Goal: Information Seeking & Learning: Learn about a topic

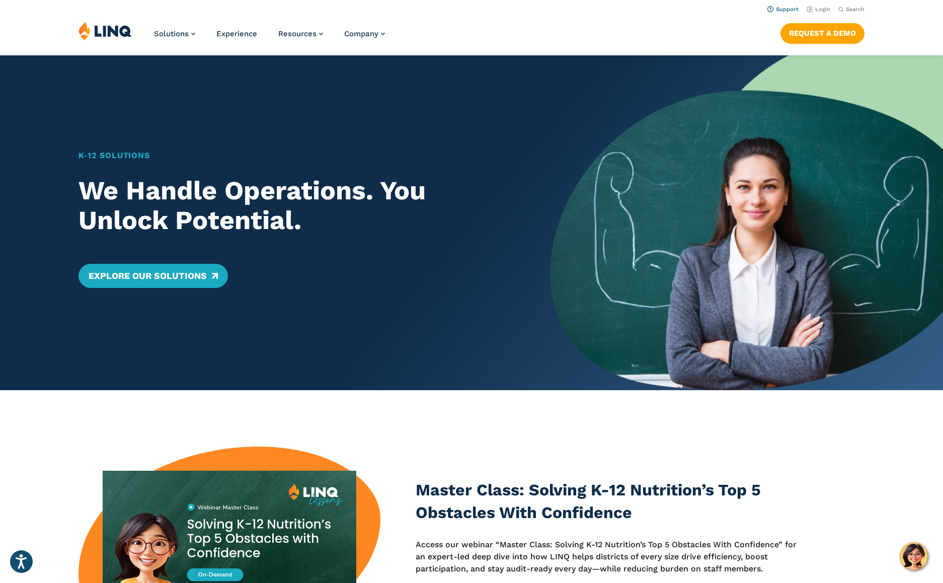
click at [788, 8] on link "Support" at bounding box center [782, 9] width 31 height 7
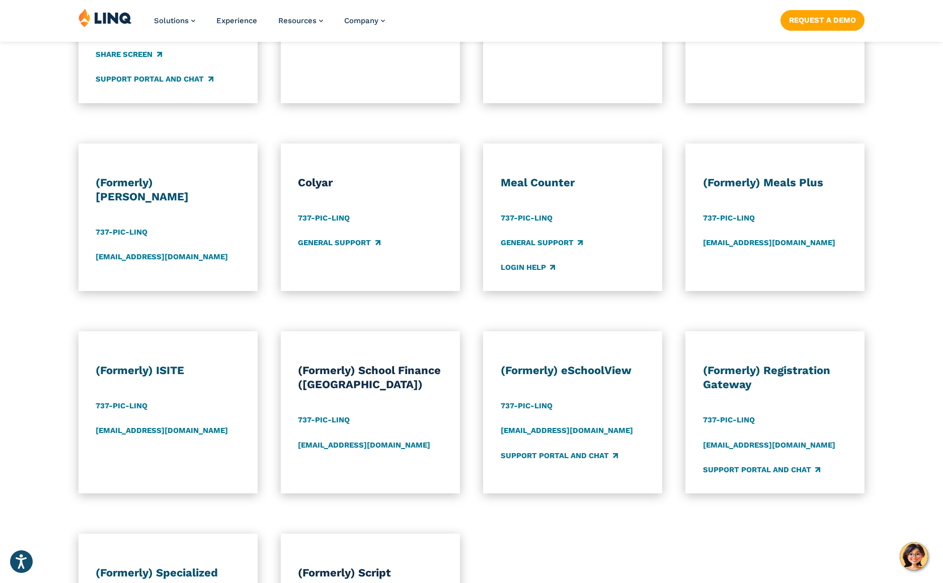
scroll to position [654, 0]
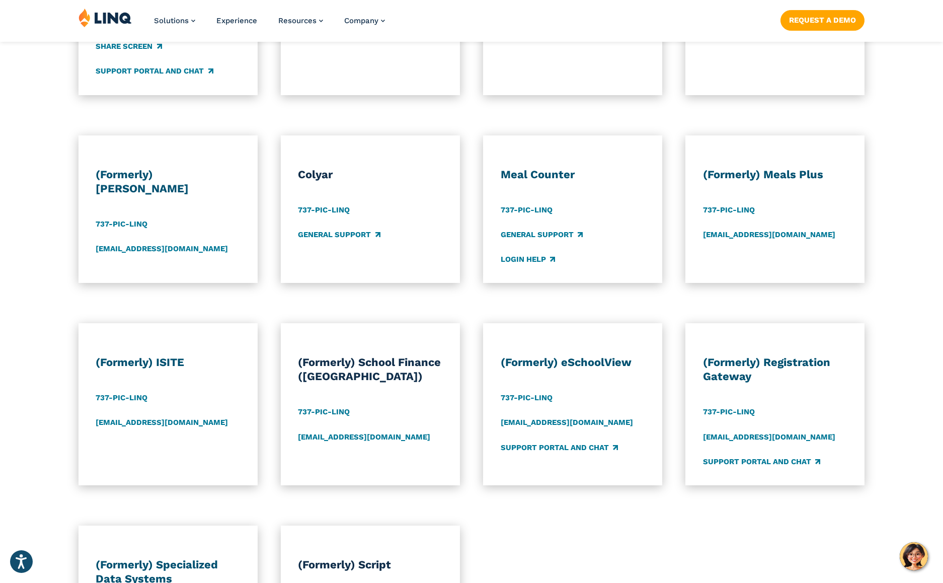
click at [50, 150] on div "(Formerly) Alio 737-PIC-LINQ erpsupport@linq.com Colyar 737-PIC-LINQ General Su…" at bounding box center [471, 209] width 943 height 148
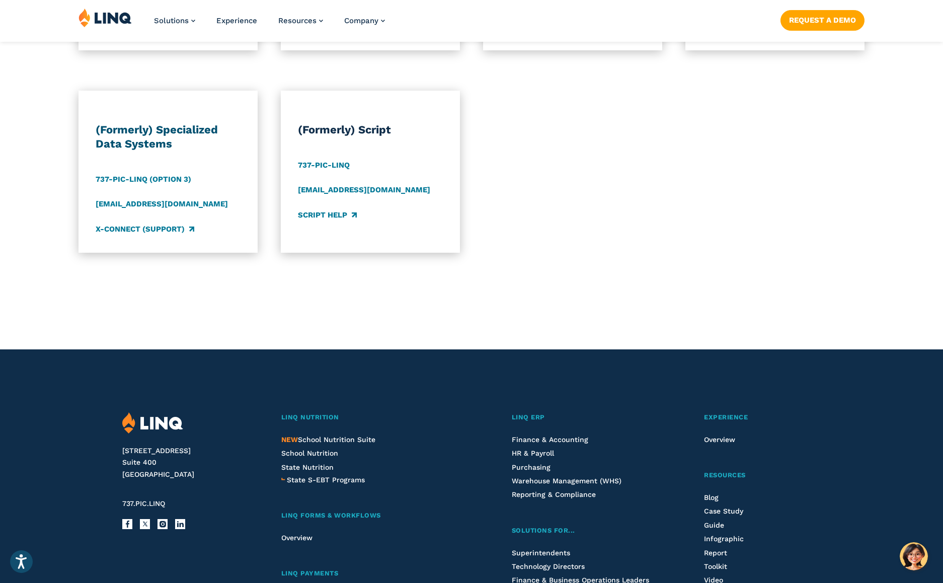
scroll to position [1107, 0]
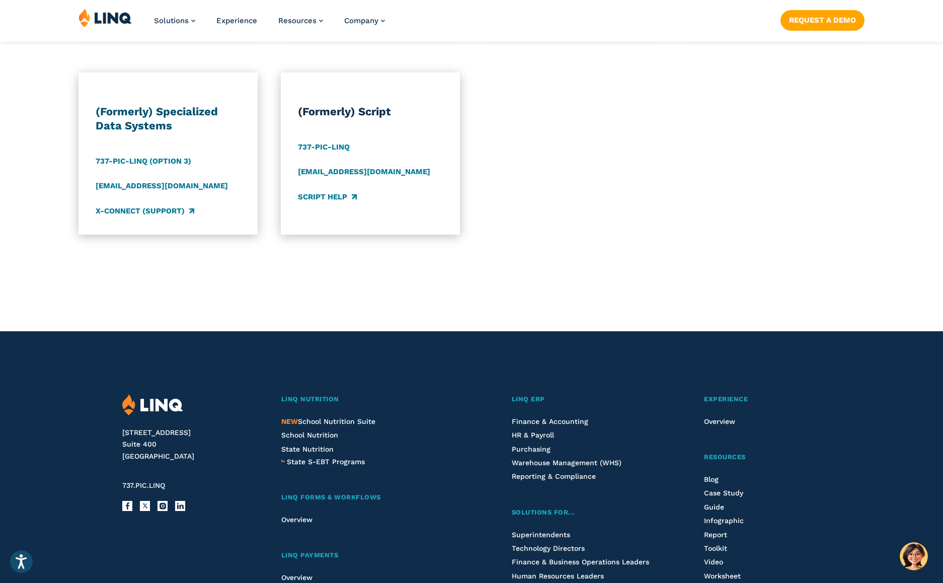
click at [24, 196] on div "(Formerly) Specialized Data Systems 737-PIC-LINQ (Option 3) sdssupport@linq.com…" at bounding box center [471, 153] width 943 height 162
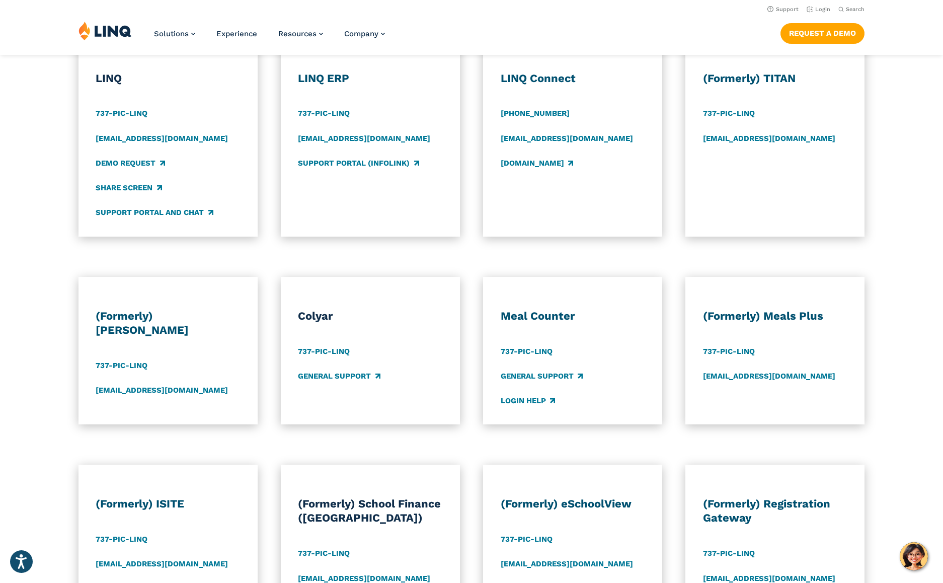
scroll to position [403, 0]
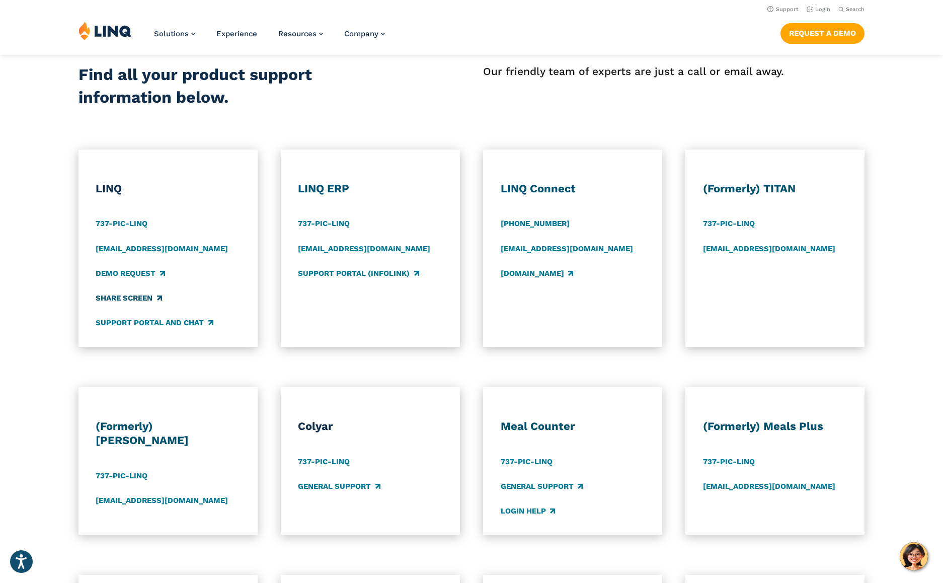
click at [118, 294] on link "Share Screen" at bounding box center [129, 297] width 66 height 11
click at [503, 20] on div "Product Support Find all your product support information below. Our friendly t…" at bounding box center [471, 508] width 943 height 1055
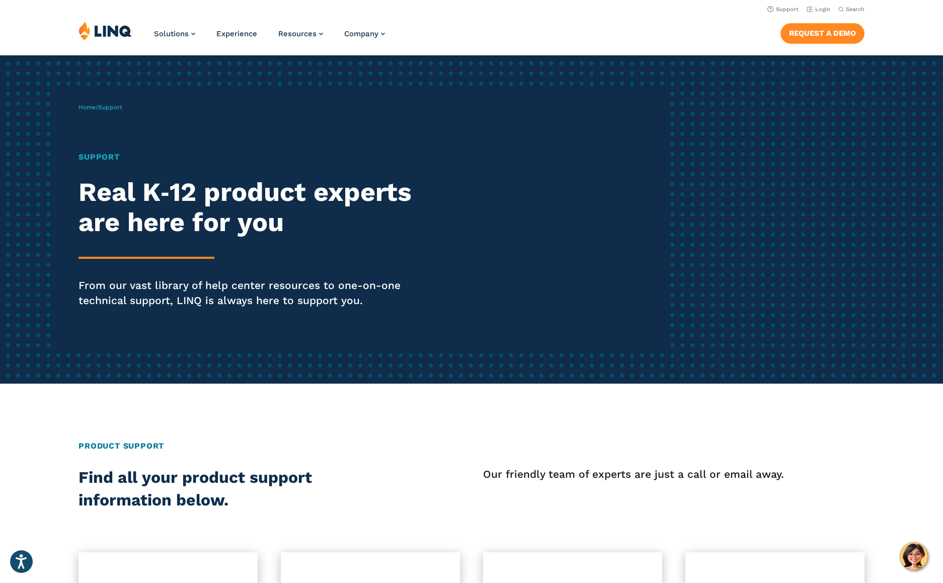
click at [832, 34] on link "Request a Demo" at bounding box center [823, 33] width 84 height 20
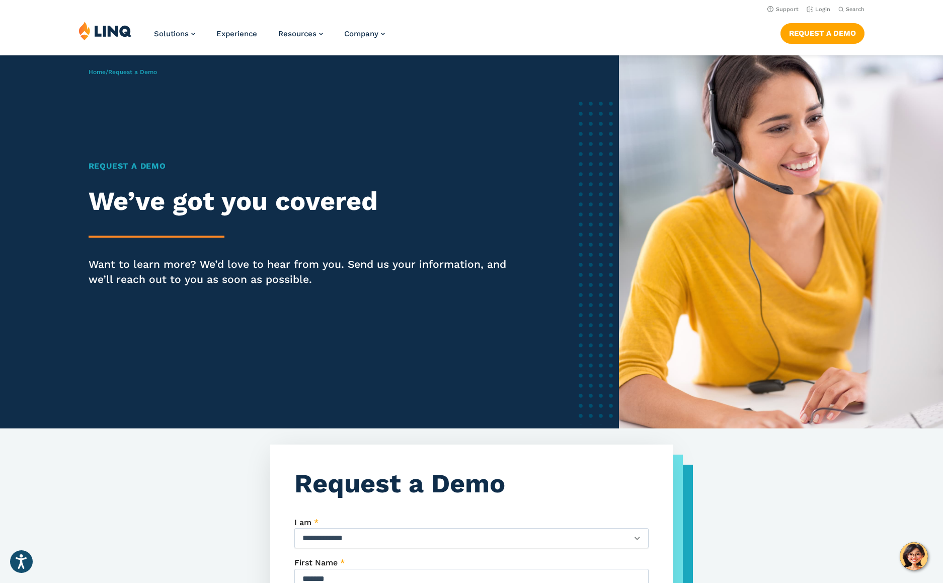
click at [680, 24] on div "Solutions Nutrition Overview NEW School Nutrition Suite School Nutrition State …" at bounding box center [471, 37] width 943 height 33
click at [805, 37] on link "Request a Demo" at bounding box center [823, 33] width 84 height 20
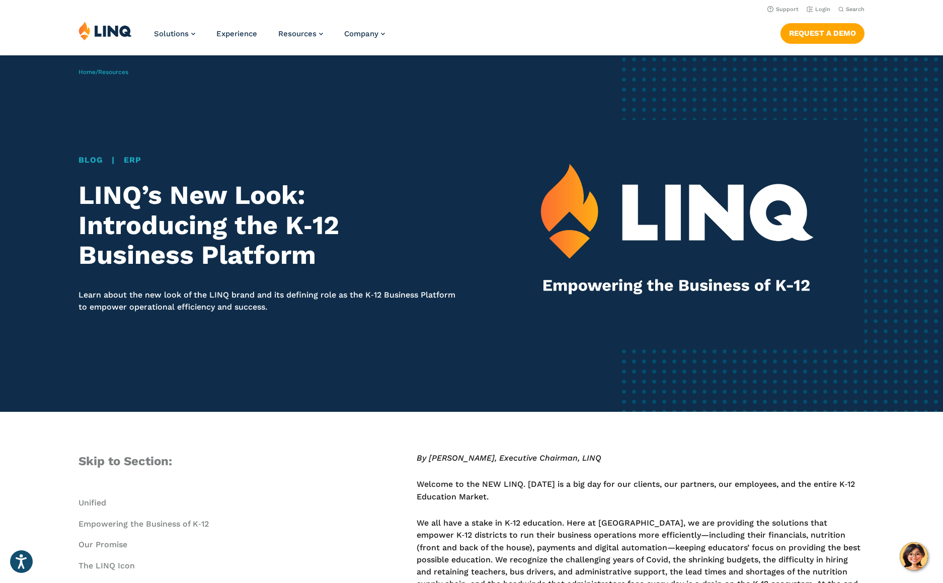
click at [431, 237] on h1 "LINQ’s New Look: Introducing the K‑12 Business Platform" at bounding box center [269, 225] width 381 height 90
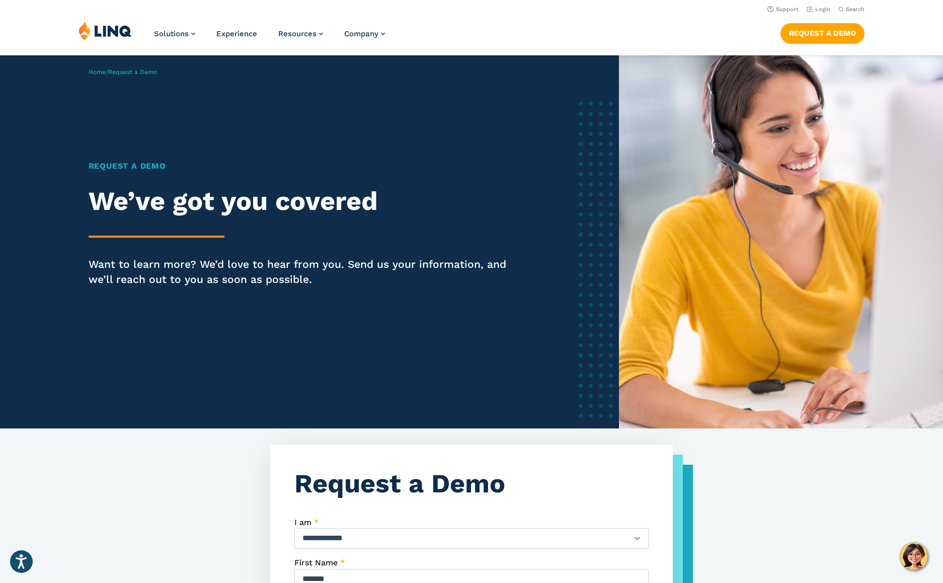
click at [511, 12] on nav "Support Login Search Search for:" at bounding box center [471, 8] width 943 height 11
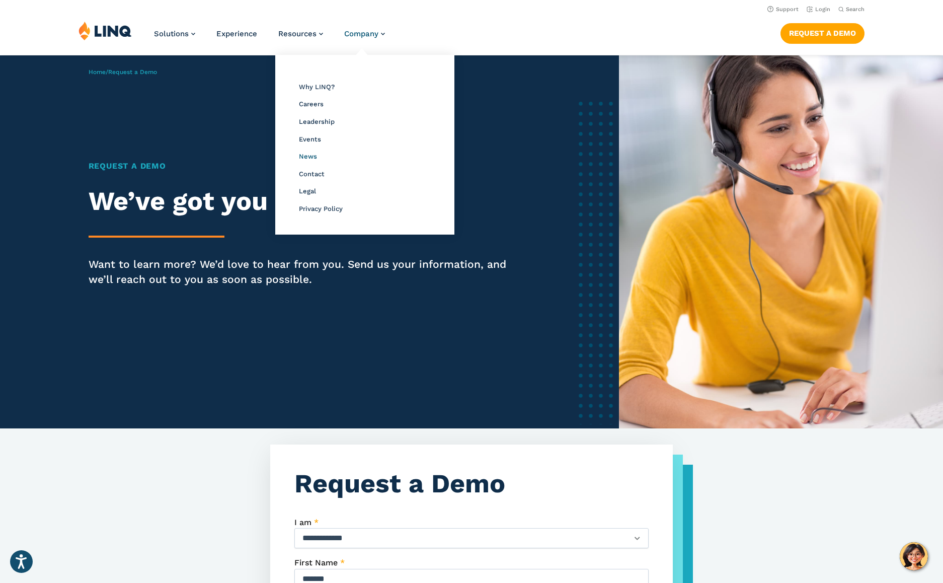
click at [308, 153] on span "News" at bounding box center [308, 156] width 18 height 8
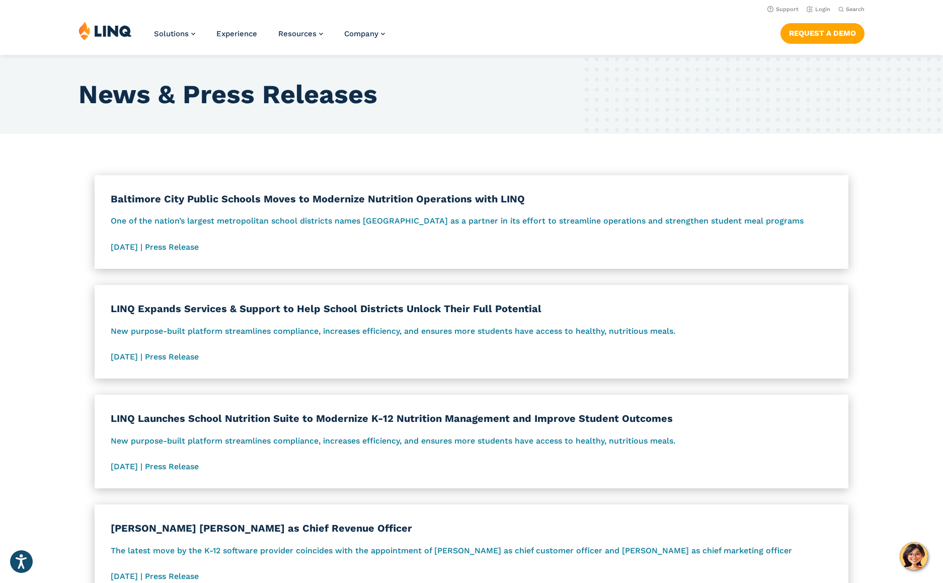
click at [400, 85] on h1 "News & Press Releases" at bounding box center [472, 95] width 786 height 30
click at [248, 30] on span "Experience" at bounding box center [236, 33] width 41 height 9
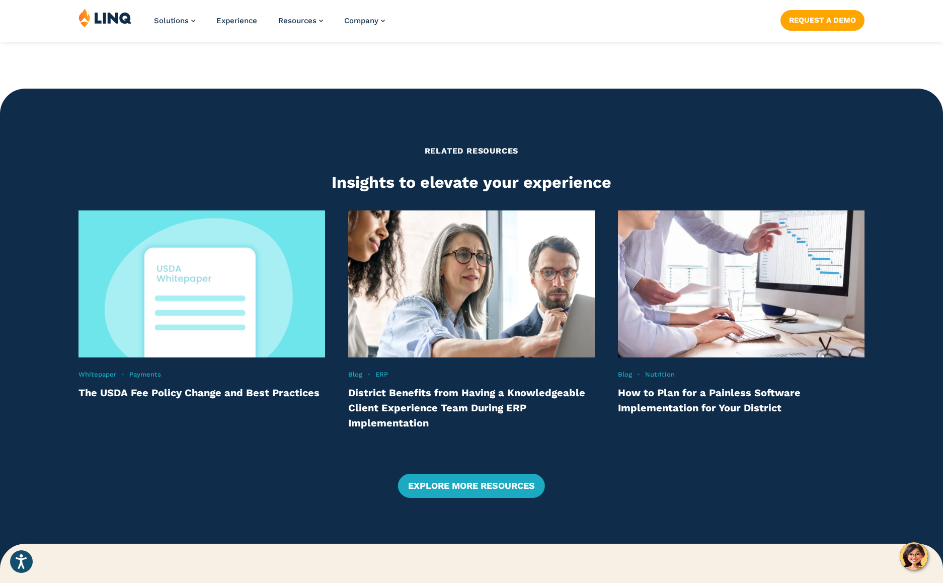
scroll to position [1862, 0]
